Goal: Task Accomplishment & Management: Use online tool/utility

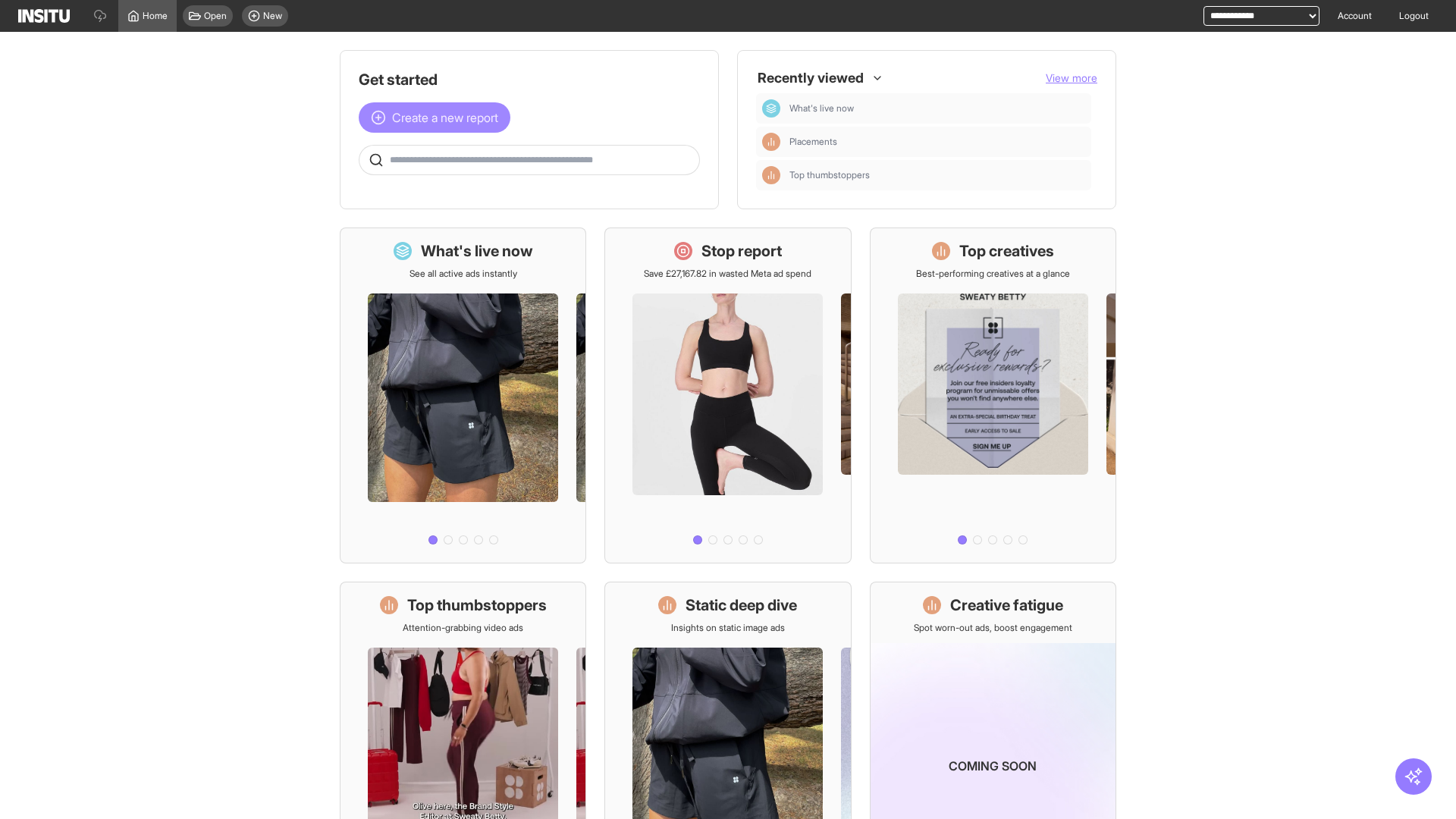
click at [438, 117] on span "Create a new report" at bounding box center [445, 117] width 106 height 18
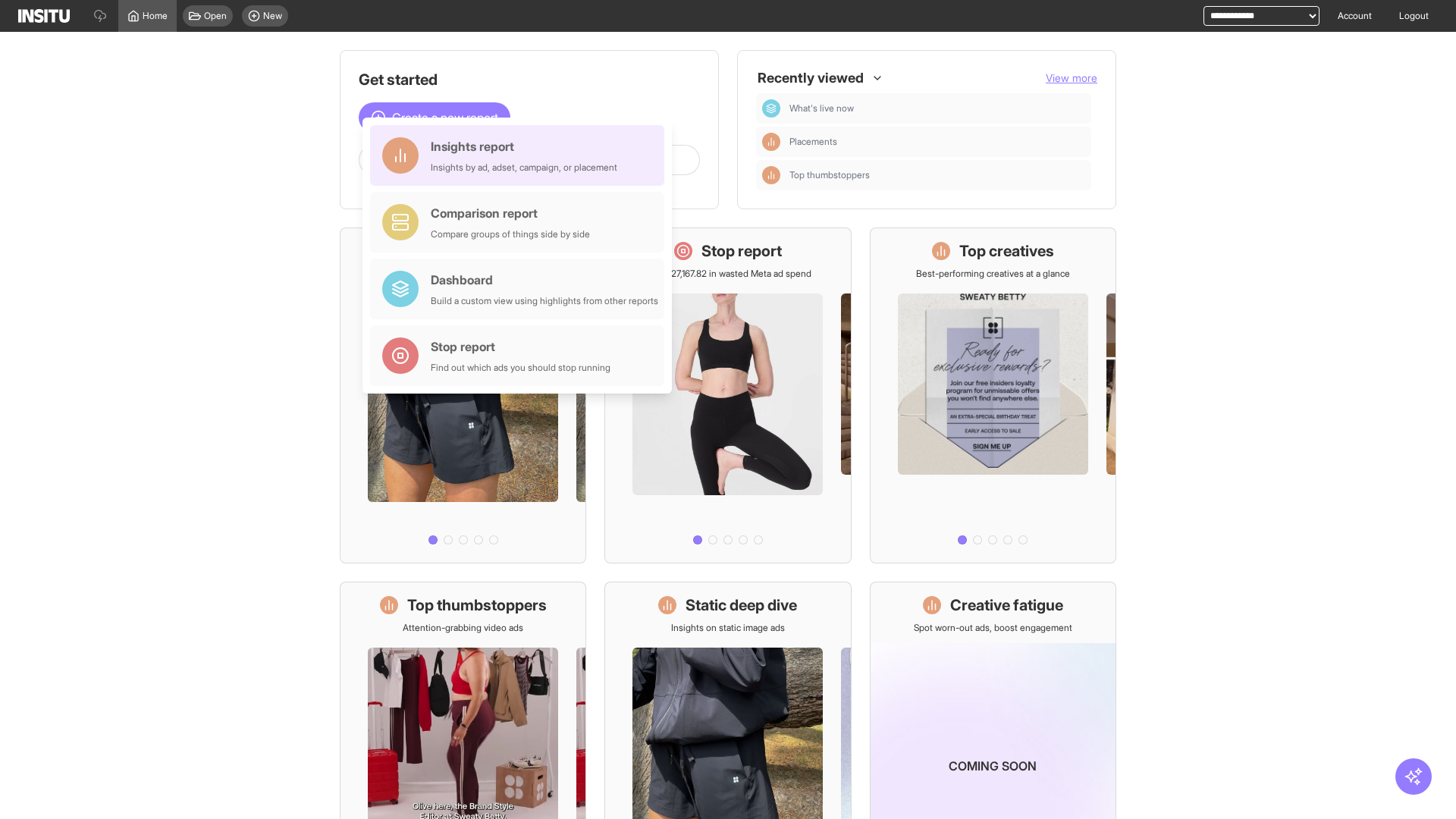
click at [521, 155] on div "Insights report Insights by ad, adset, campaign, or placement" at bounding box center [523, 155] width 186 height 37
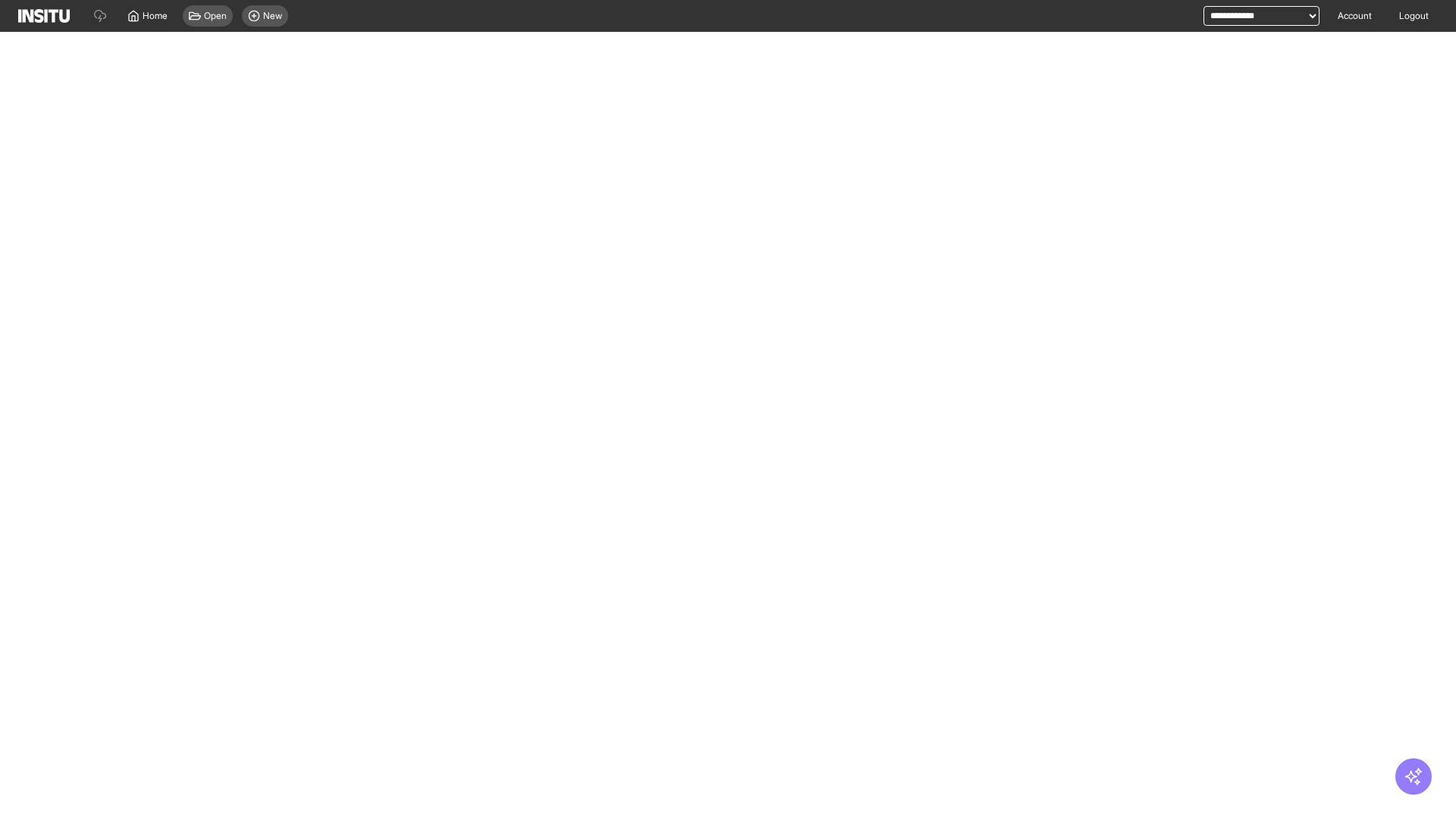
select select "**"
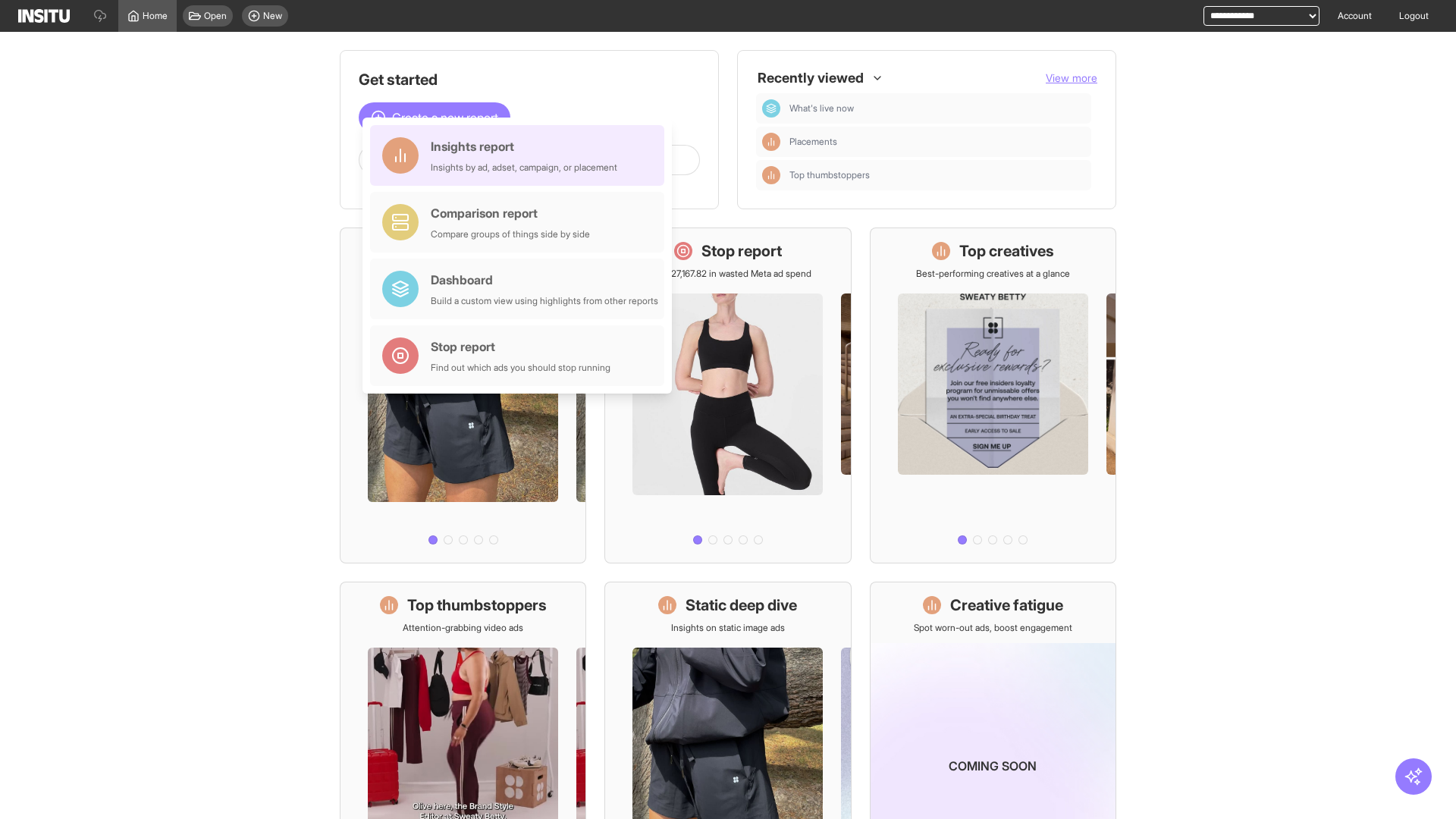
click at [521, 155] on div "Insights report Insights by ad, adset, campaign, or placement" at bounding box center [523, 155] width 186 height 37
